Goal: Task Accomplishment & Management: Manage account settings

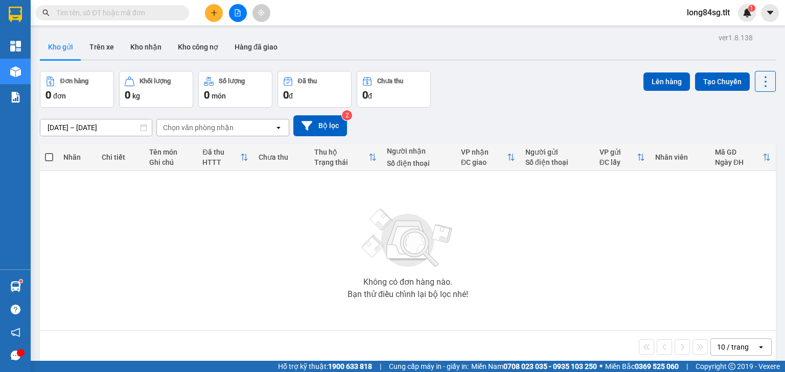
click at [142, 9] on input "text" at bounding box center [116, 12] width 121 height 11
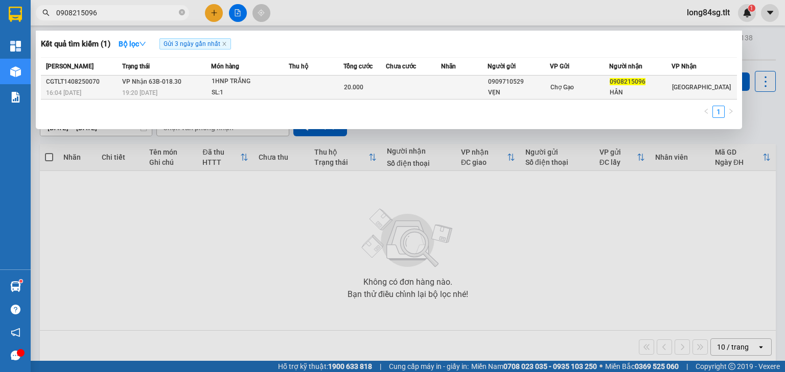
type input "0908215096"
click at [410, 88] on td at bounding box center [413, 88] width 55 height 24
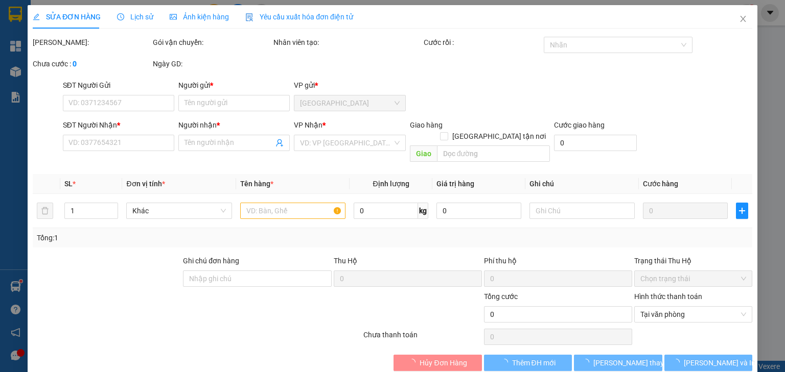
type input "0909710529"
type input "VẸN"
type input "0908215096"
type input "HÂN"
type input "20.000"
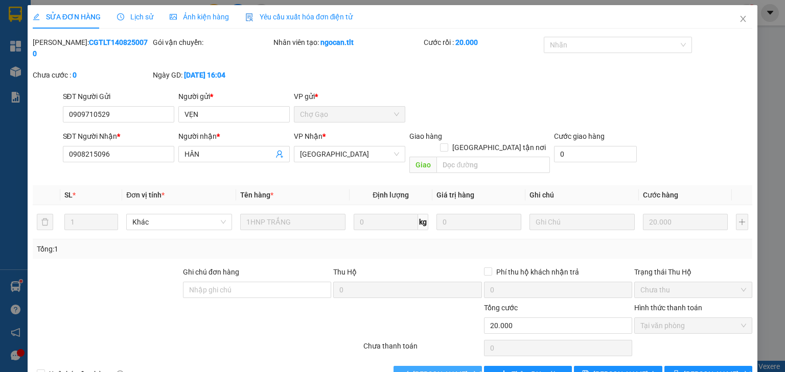
click at [450, 369] on span "[PERSON_NAME] và Giao hàng" at bounding box center [462, 374] width 98 height 11
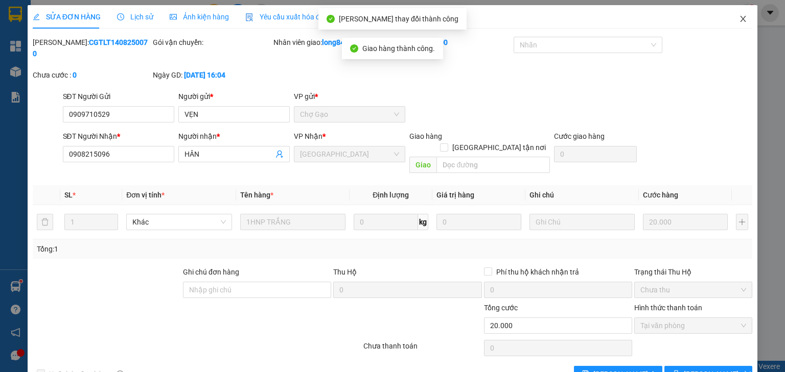
click at [742, 27] on span "Close" at bounding box center [743, 19] width 29 height 29
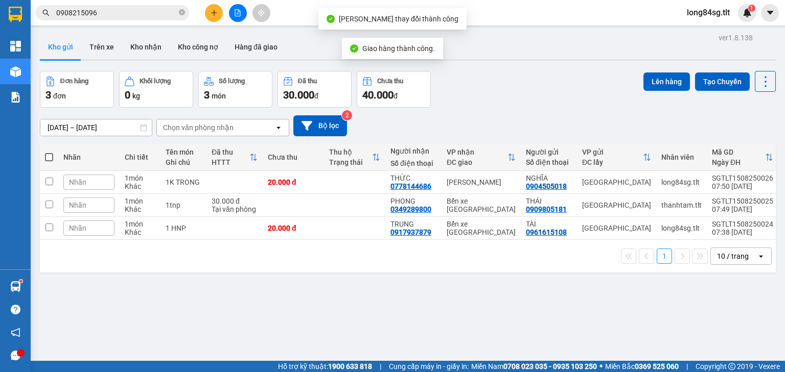
click at [127, 12] on input "0908215096" at bounding box center [116, 12] width 121 height 11
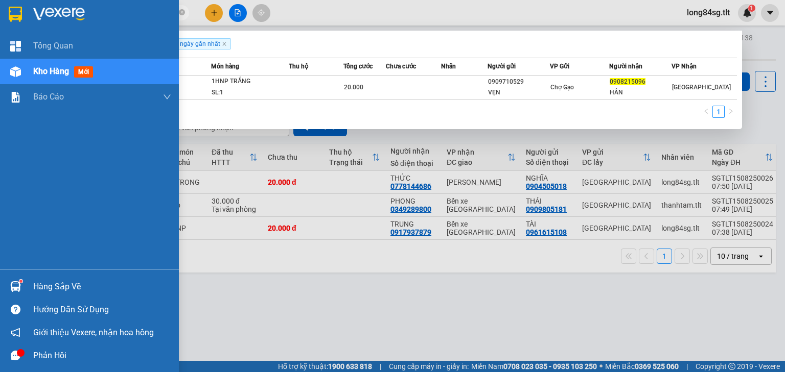
click at [26, 288] on div "Hàng sắp về" at bounding box center [89, 286] width 179 height 23
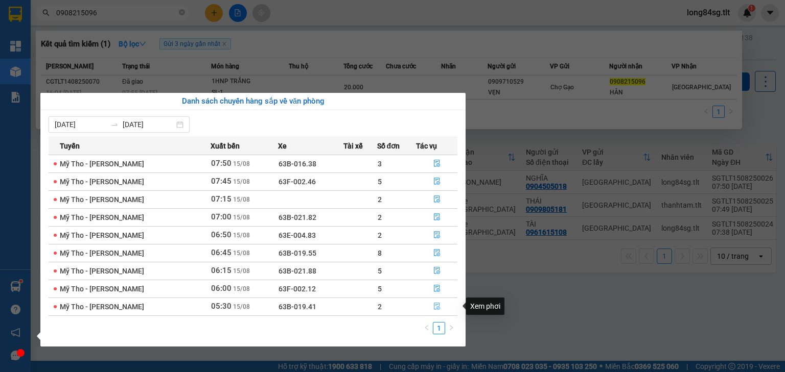
click at [423, 305] on button "button" at bounding box center [436, 307] width 40 height 16
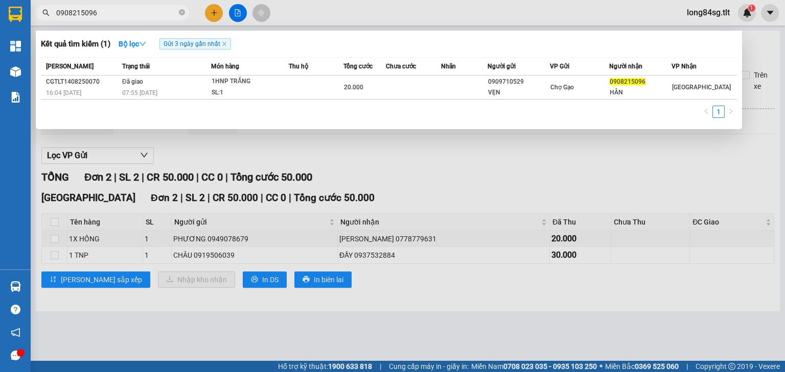
click at [403, 238] on div at bounding box center [392, 186] width 785 height 372
